Goal: Navigation & Orientation: Find specific page/section

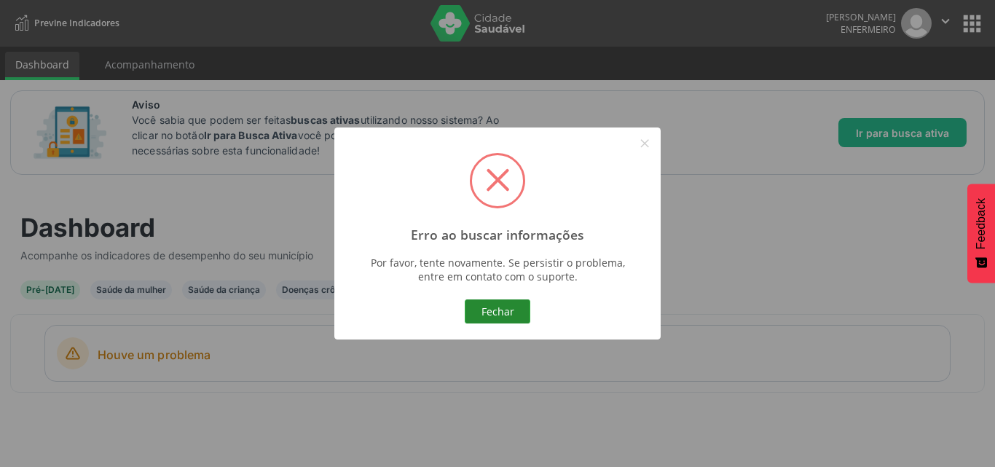
click at [510, 311] on button "Fechar" at bounding box center [498, 311] width 66 height 25
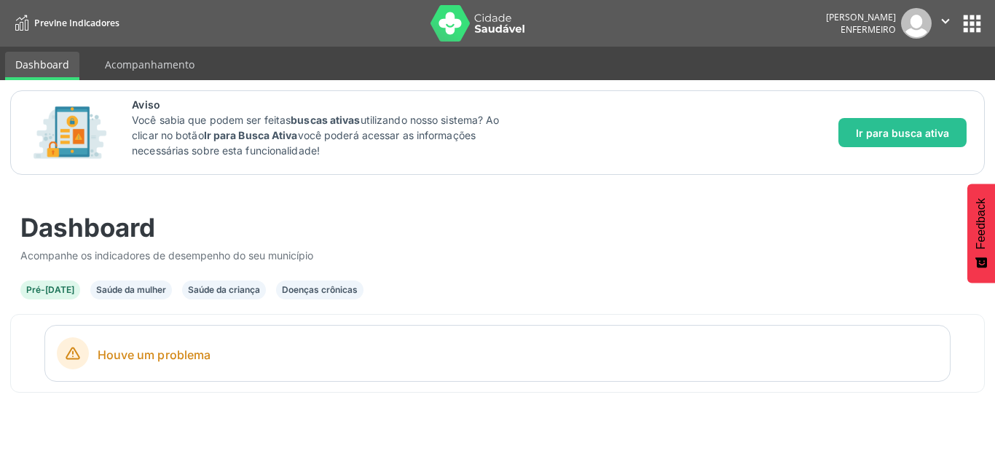
click at [125, 285] on div "Saúde da mulher" at bounding box center [131, 289] width 70 height 13
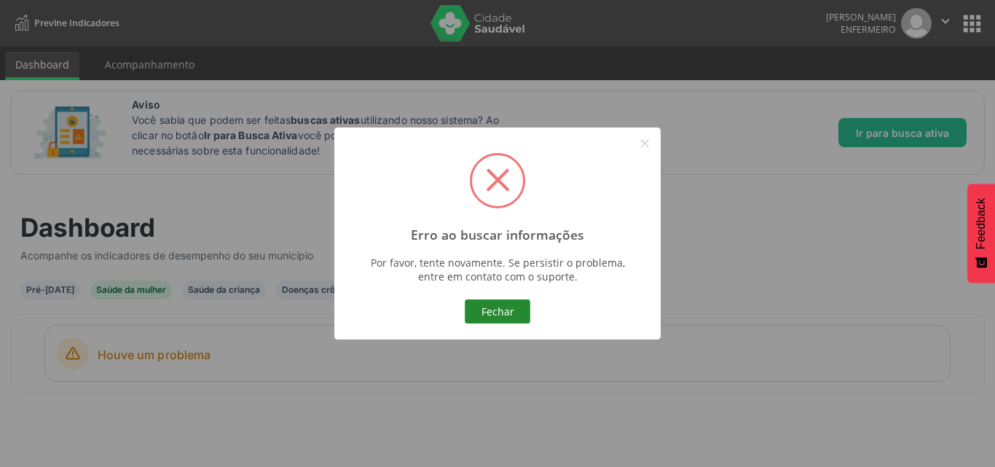
click at [509, 312] on button "Fechar" at bounding box center [498, 311] width 66 height 25
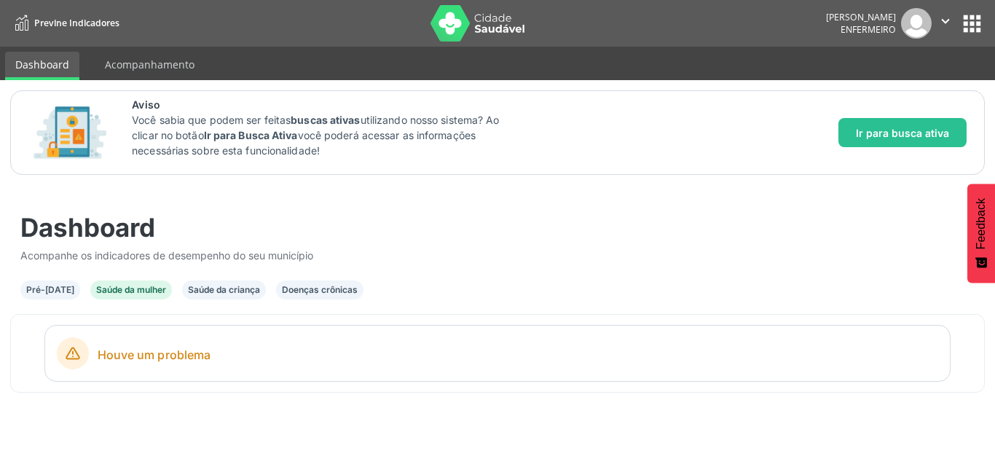
click at [233, 295] on div "Saúde da criança" at bounding box center [224, 289] width 72 height 13
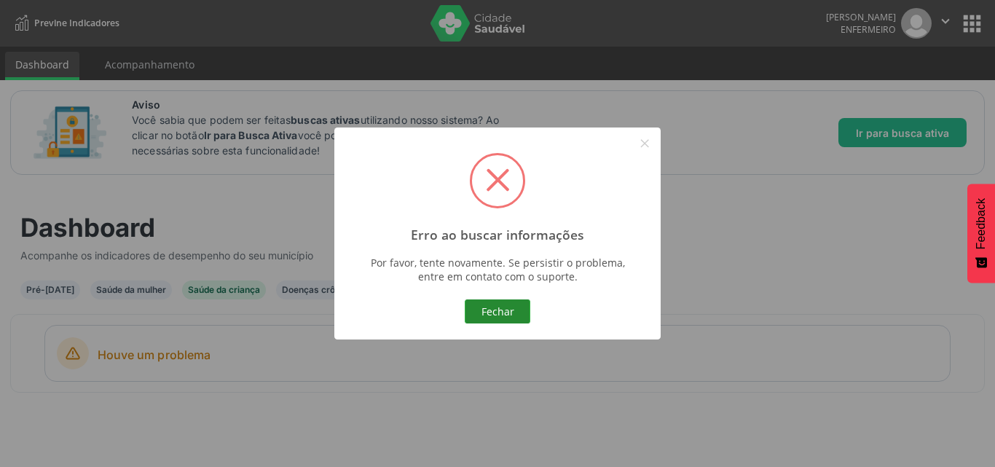
click at [475, 315] on button "Fechar" at bounding box center [498, 311] width 66 height 25
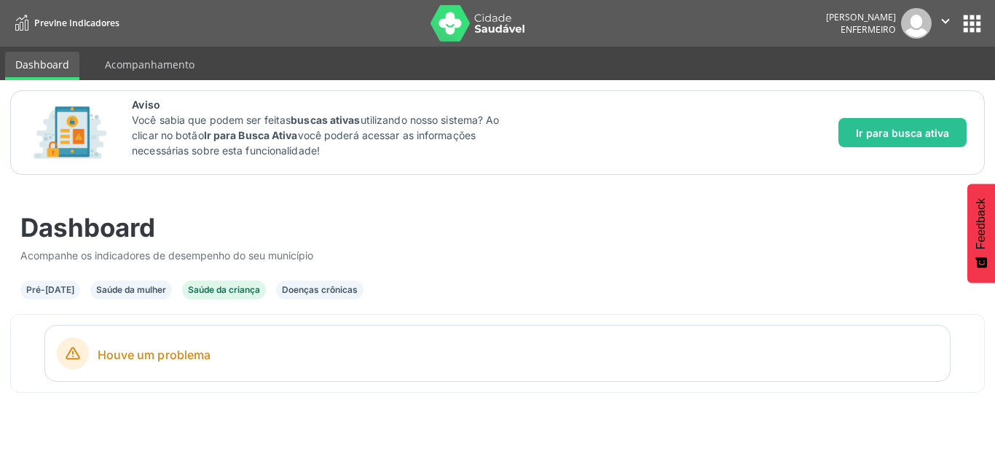
click at [298, 287] on div "Doenças crônicas" at bounding box center [320, 289] width 76 height 13
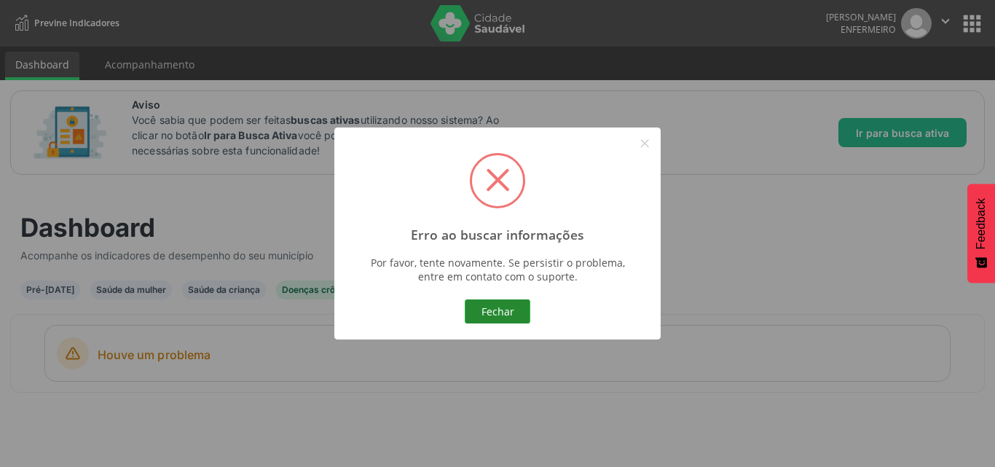
click at [494, 314] on button "Fechar" at bounding box center [498, 311] width 66 height 25
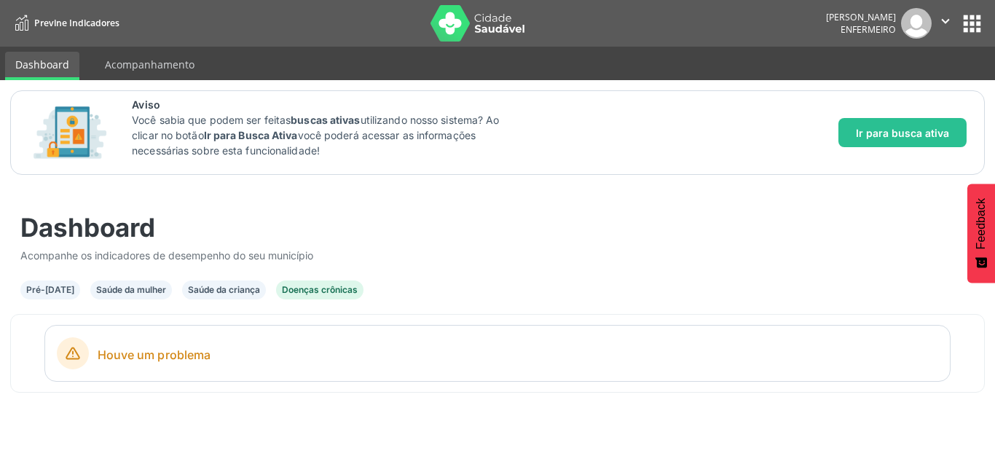
click at [971, 27] on button "apps" at bounding box center [971, 23] width 25 height 25
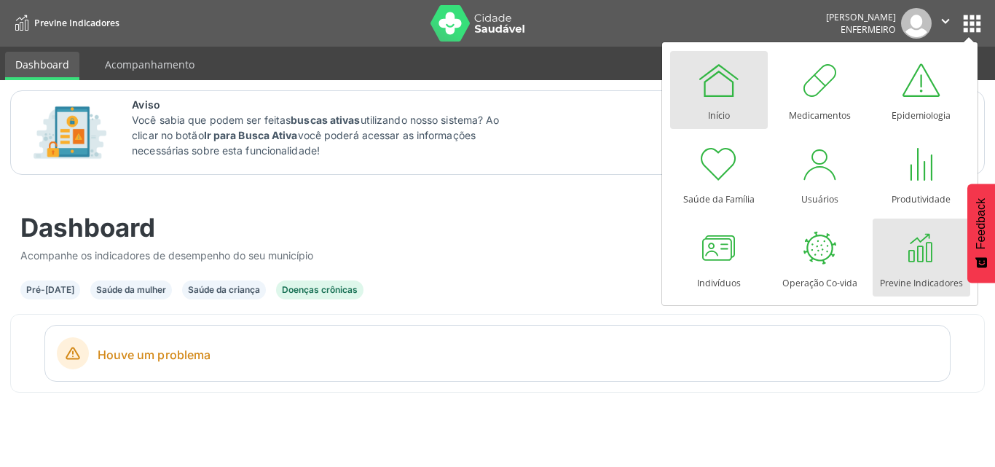
click at [736, 112] on link "Início" at bounding box center [719, 90] width 98 height 78
